Goal: Obtain resource: Obtain resource

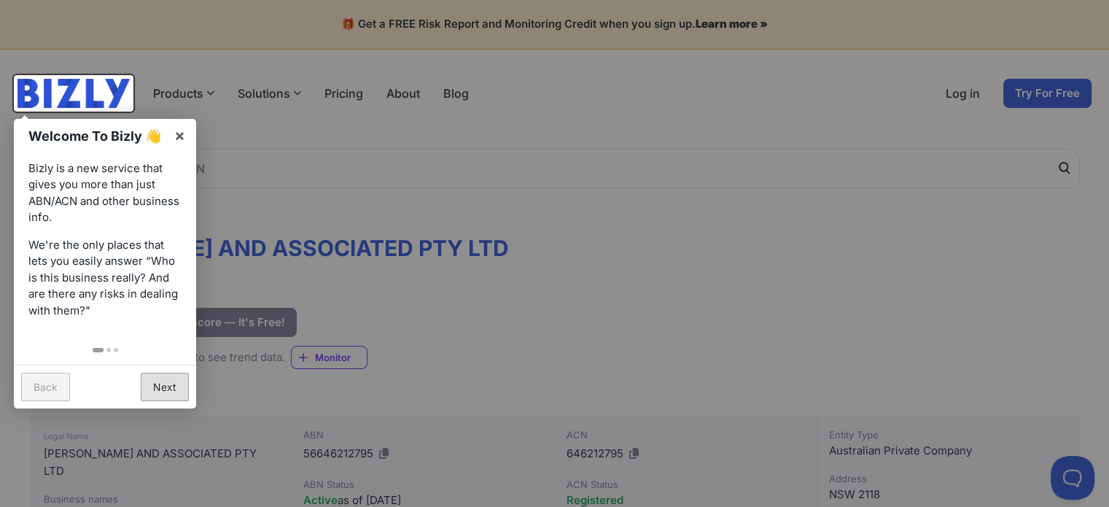
click at [163, 386] on link "Next" at bounding box center [165, 387] width 48 height 28
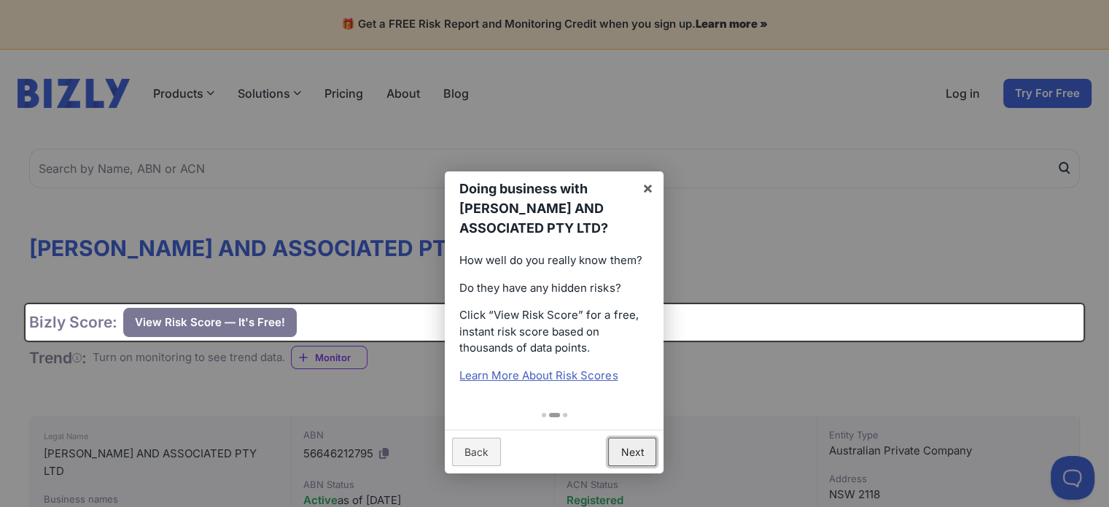
click at [635, 456] on link "Next" at bounding box center [632, 451] width 48 height 28
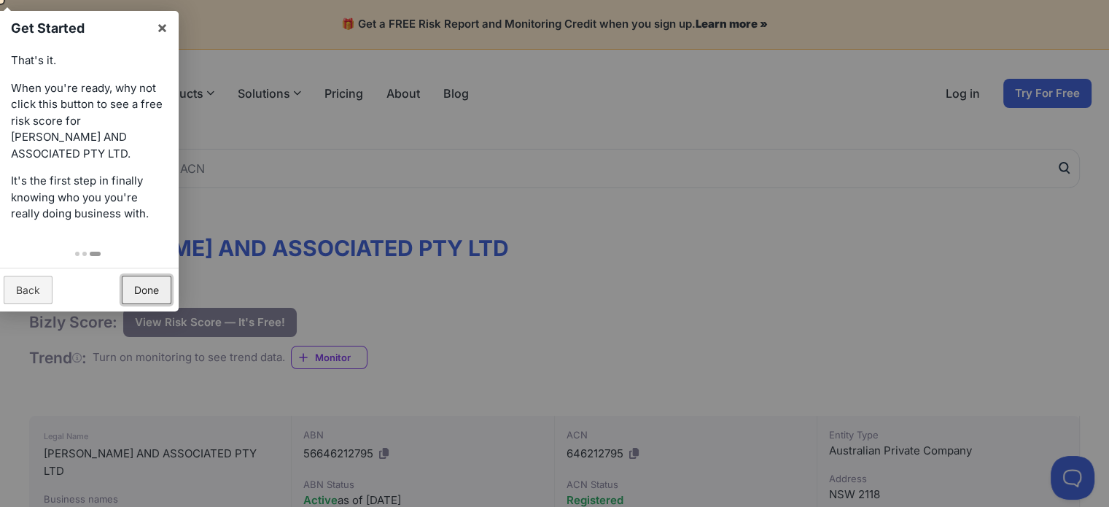
click at [157, 279] on link "Done" at bounding box center [147, 290] width 50 height 28
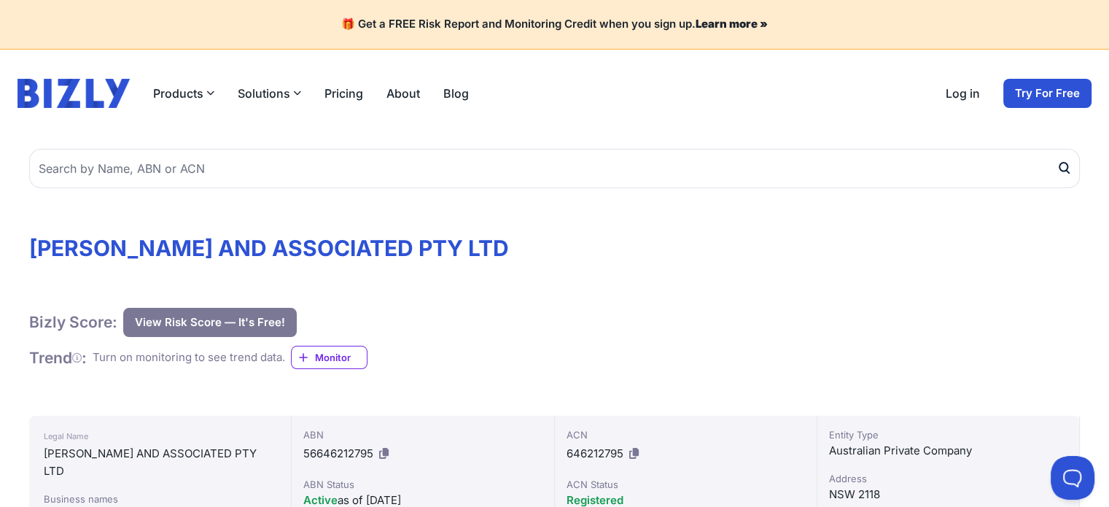
click at [249, 315] on button "View Risk Score — It's Free!" at bounding box center [210, 322] width 174 height 29
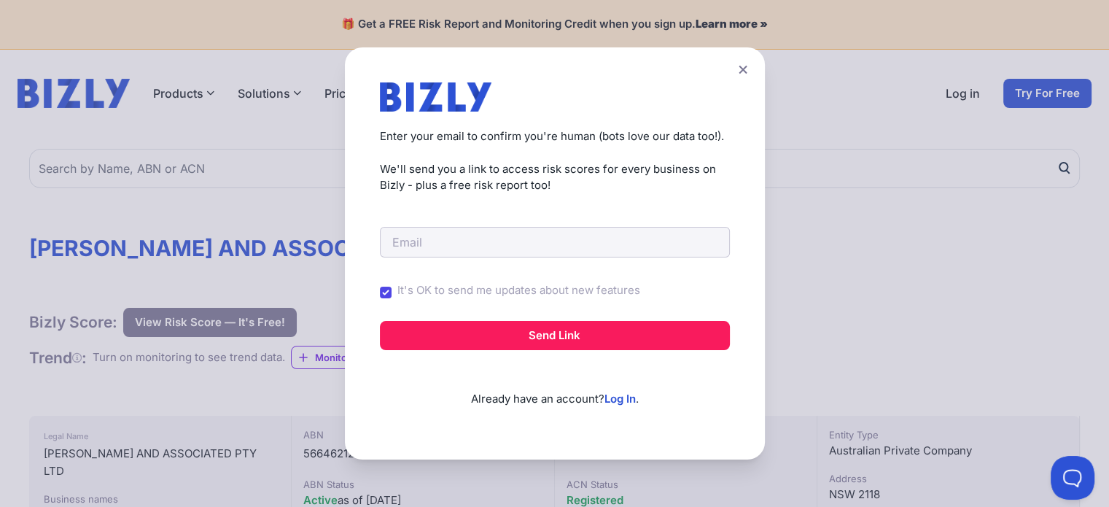
click at [747, 71] on icon at bounding box center [743, 69] width 9 height 9
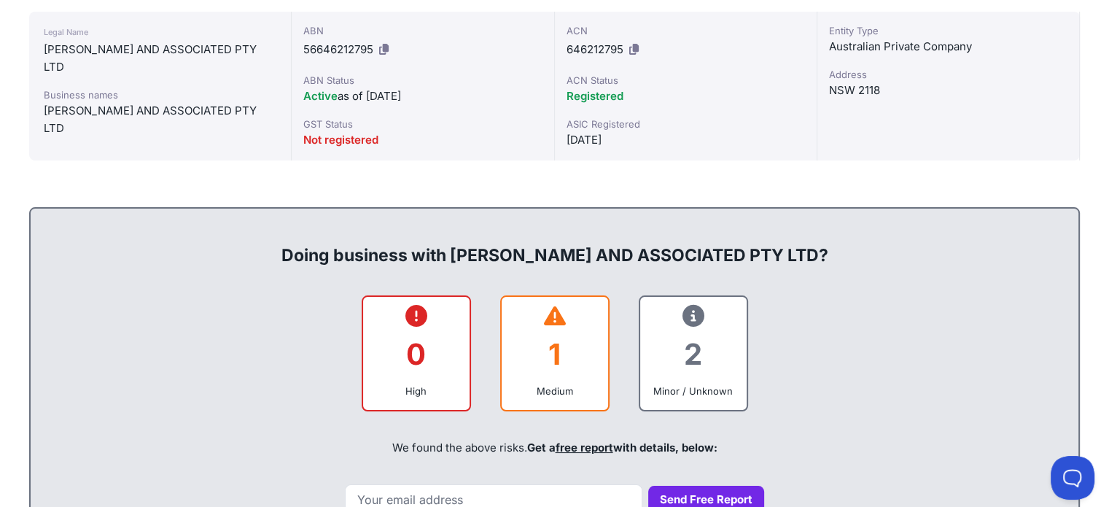
scroll to position [437, 0]
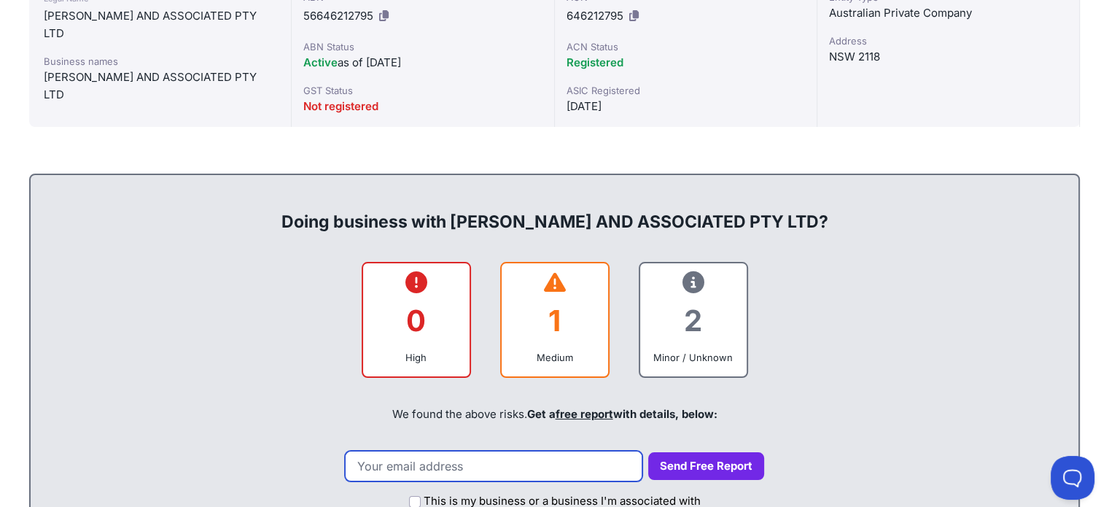
click at [489, 459] on input "email" at bounding box center [493, 466] width 297 height 31
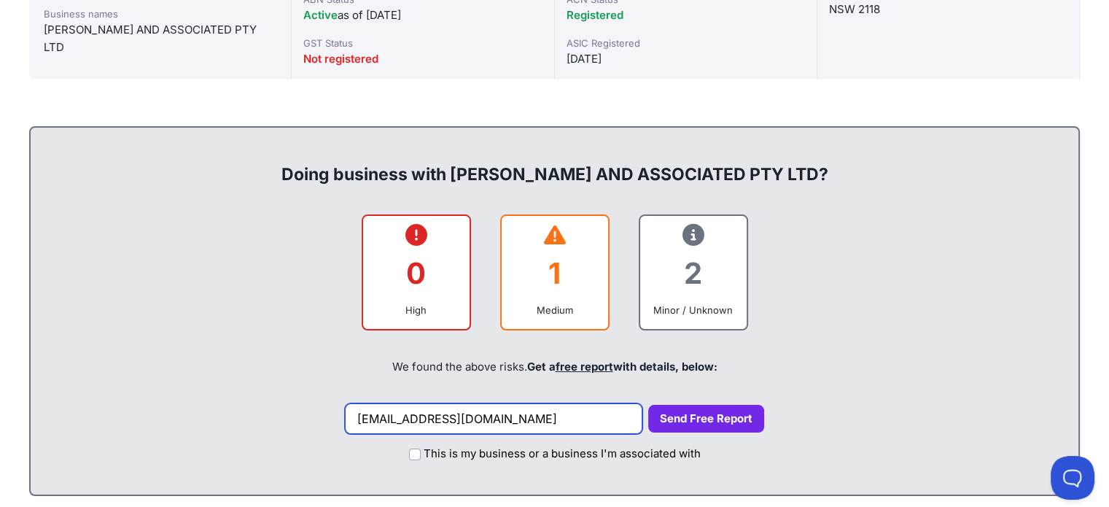
scroll to position [510, 0]
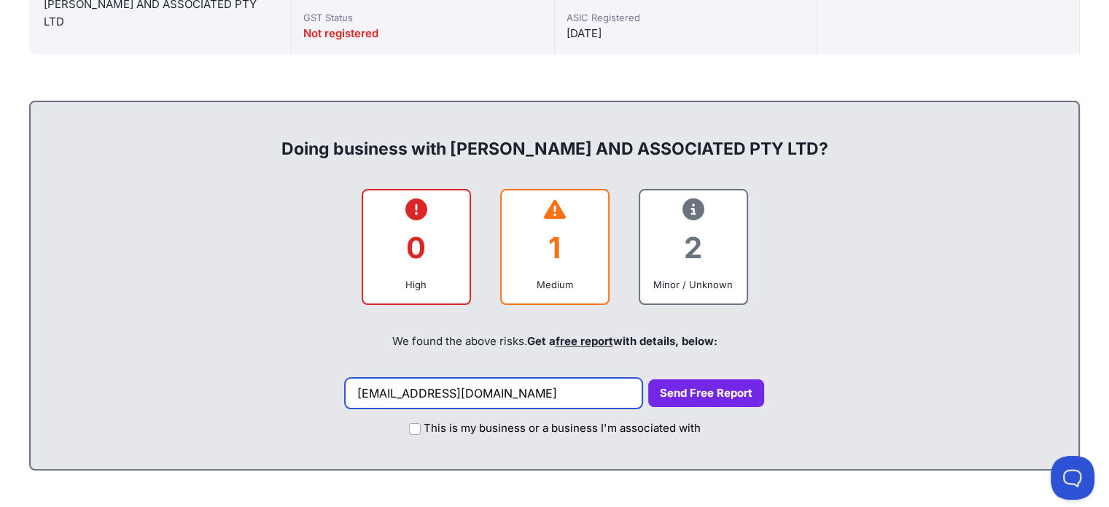
type input "[EMAIL_ADDRESS][DOMAIN_NAME]"
click at [711, 393] on button "Send Free Report" at bounding box center [706, 393] width 116 height 28
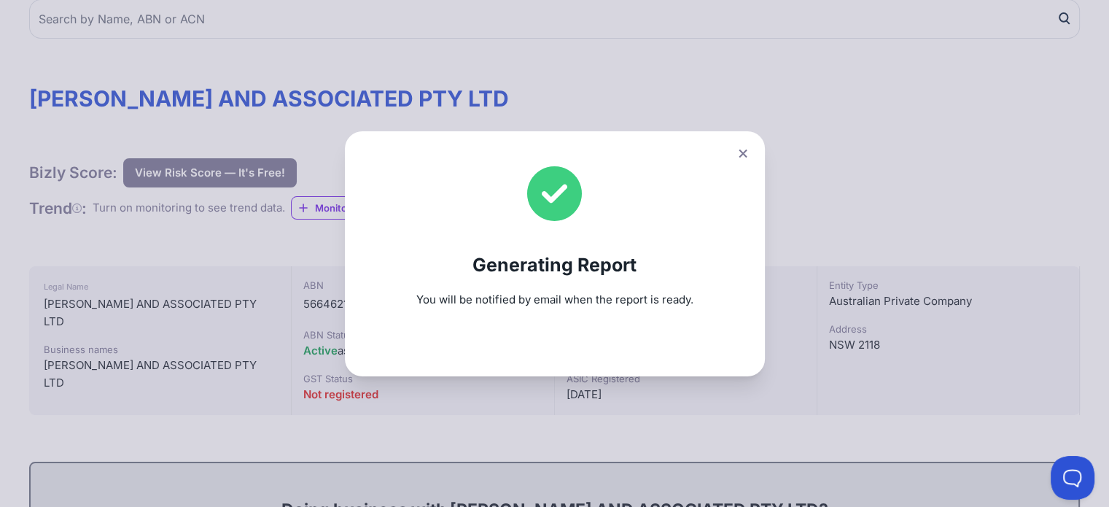
scroll to position [0, 0]
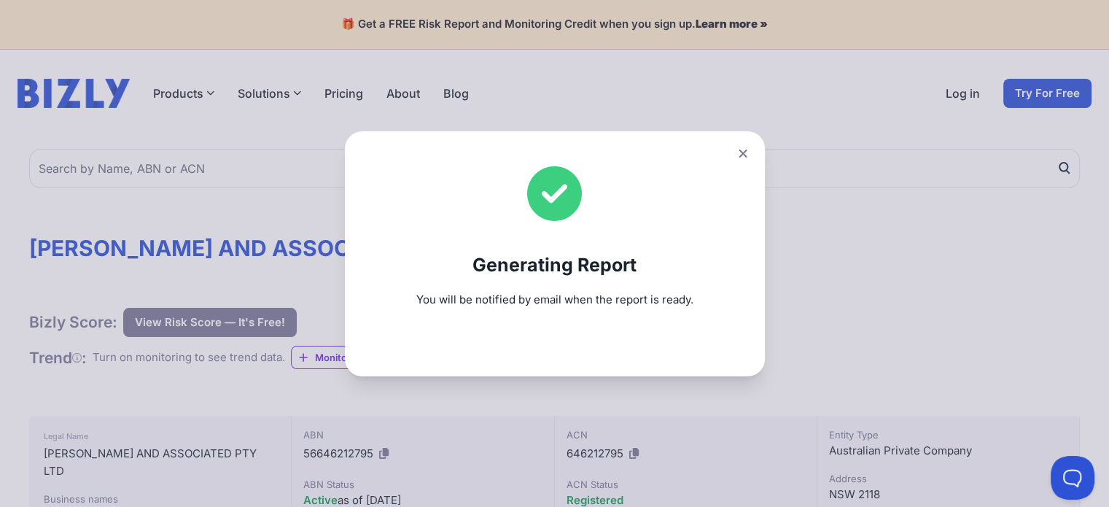
click at [747, 149] on icon at bounding box center [743, 153] width 9 height 9
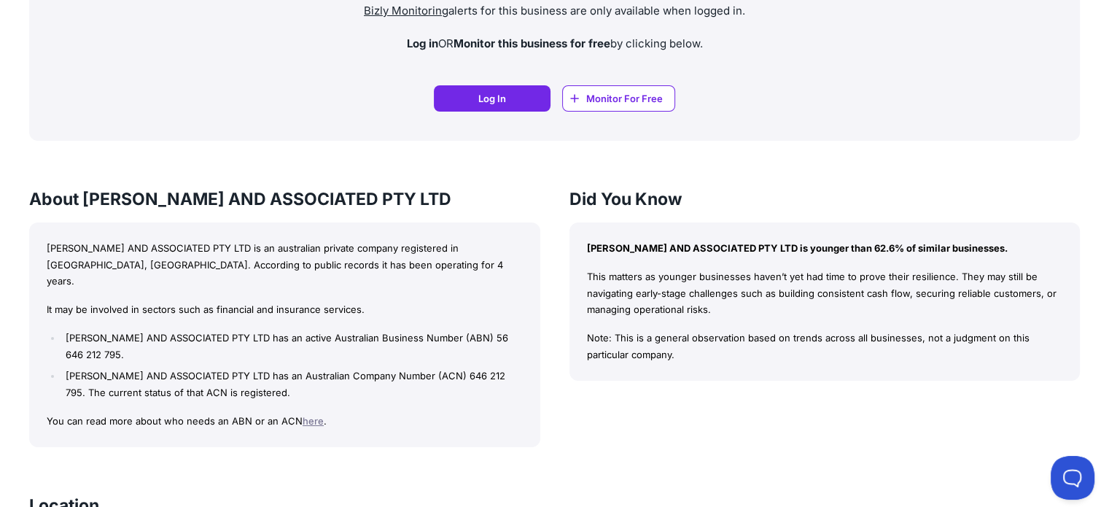
scroll to position [1239, 0]
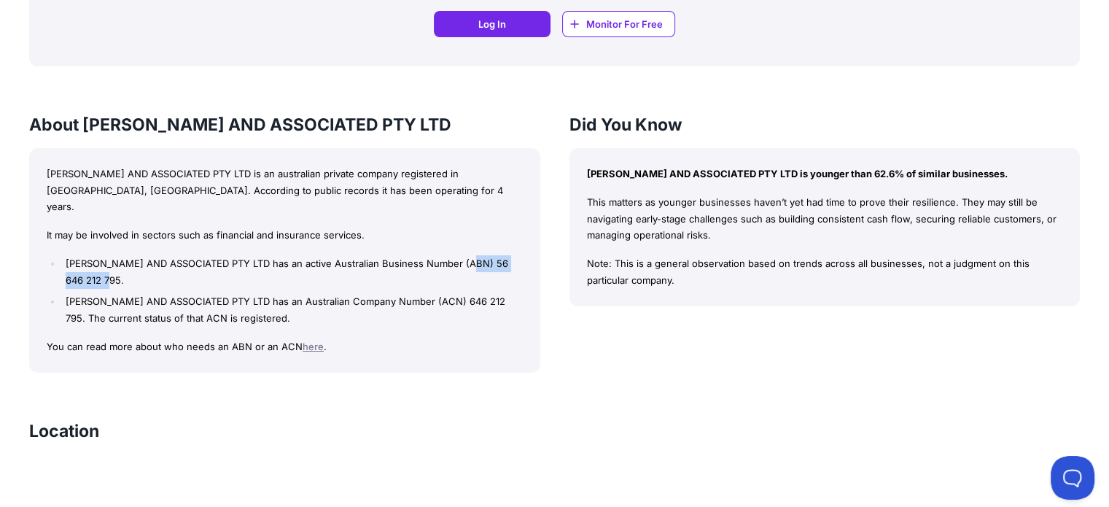
drag, startPoint x: 475, startPoint y: 244, endPoint x: 509, endPoint y: 254, distance: 35.8
click at [509, 255] on li "[PERSON_NAME] AND ASSOCIATED PTY LTD has an active Australian Business Number (…" at bounding box center [292, 272] width 460 height 34
copy li "56 646 212 795."
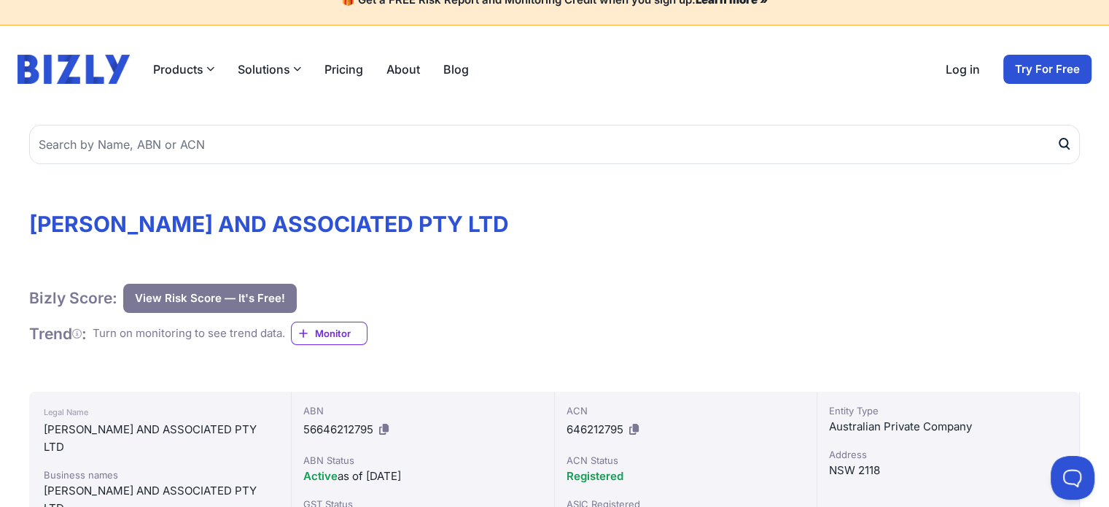
scroll to position [0, 0]
